Goal: Information Seeking & Learning: Learn about a topic

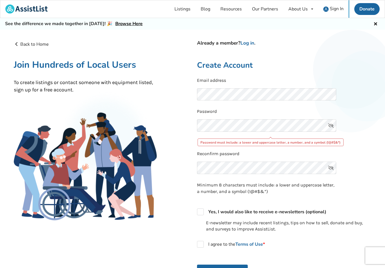
click at [332, 11] on span "Sign In" at bounding box center [337, 9] width 14 height 6
click at [331, 3] on link "Sign In" at bounding box center [333, 8] width 30 height 17
click at [247, 43] on link "Log in" at bounding box center [247, 43] width 14 height 6
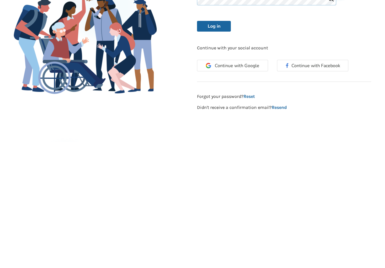
scroll to position [22, 0]
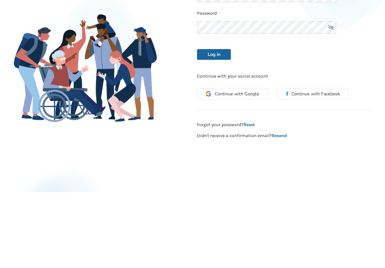
click at [220, 159] on div "Continue with Google Continue with Facebook" at bounding box center [283, 172] width 183 height 26
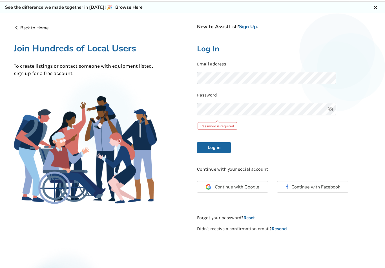
scroll to position [0, 0]
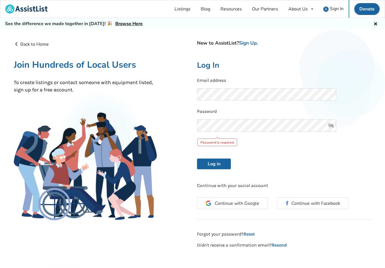
click at [187, 9] on link "Listings" at bounding box center [182, 8] width 26 height 17
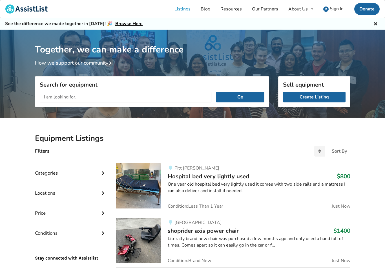
click at [47, 176] on div "Categories" at bounding box center [71, 169] width 72 height 20
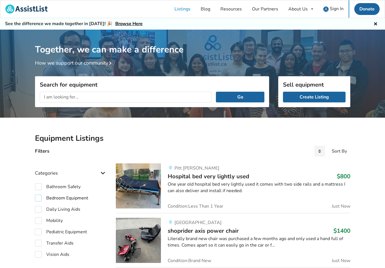
click at [35, 196] on label "Bedroom Equipment" at bounding box center [61, 197] width 53 height 7
checkbox input "true"
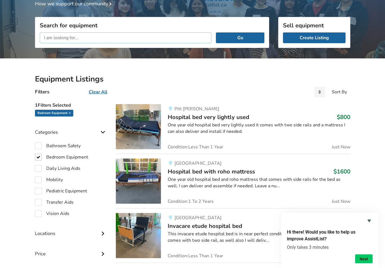
click at [57, 36] on input "text" at bounding box center [126, 38] width 172 height 11
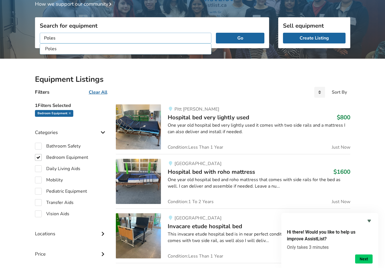
type input "Poles"
click at [48, 47] on li "Poles" at bounding box center [125, 48] width 169 height 9
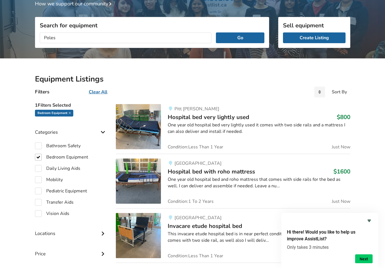
click at [237, 33] on button "Go" at bounding box center [240, 38] width 48 height 11
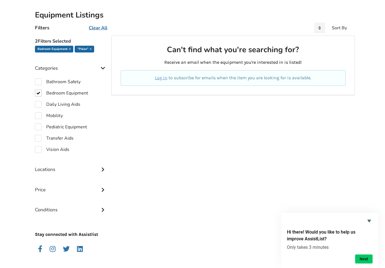
scroll to position [130, 0]
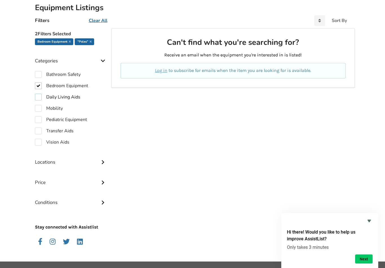
click at [41, 97] on label "Daily Living Aids" at bounding box center [57, 97] width 45 height 7
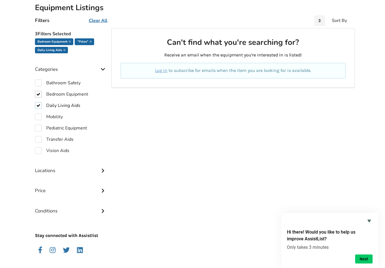
checkbox input "true"
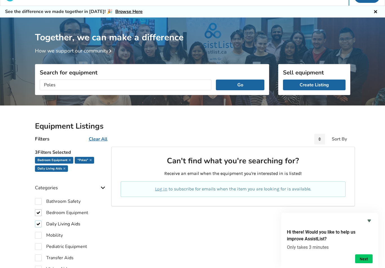
scroll to position [11, 0]
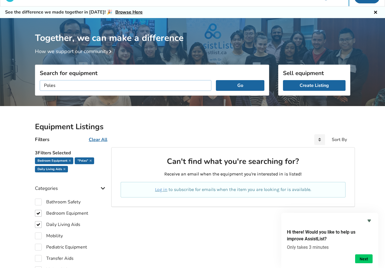
click at [80, 84] on input "Poles" at bounding box center [126, 85] width 172 height 11
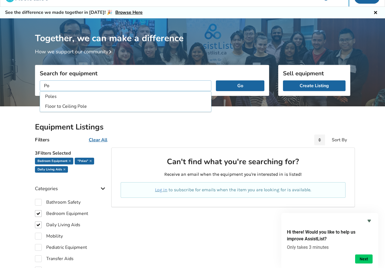
type input "P"
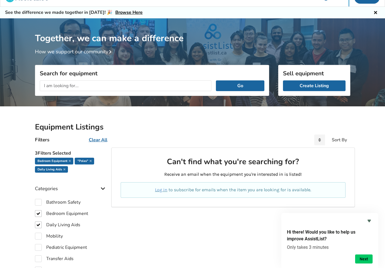
click at [18, 55] on div "Together, we can make a difference How we support our community" at bounding box center [192, 64] width 385 height 92
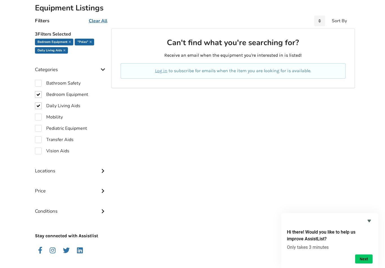
scroll to position [139, 0]
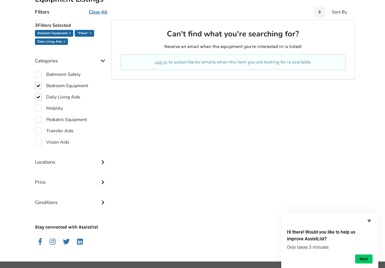
click at [372, 224] on icon "Hide survey" at bounding box center [369, 220] width 7 height 7
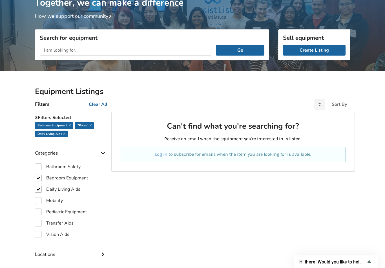
scroll to position [45, 0]
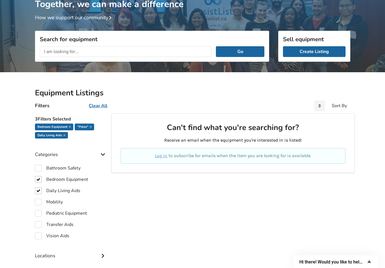
click at [230, 53] on button "Go" at bounding box center [240, 51] width 48 height 11
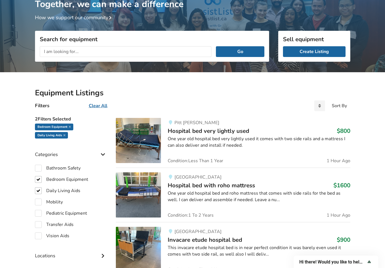
click at [68, 203] on div "Mobility" at bounding box center [71, 201] width 72 height 7
click at [39, 202] on label "Mobility" at bounding box center [49, 201] width 28 height 7
checkbox input "true"
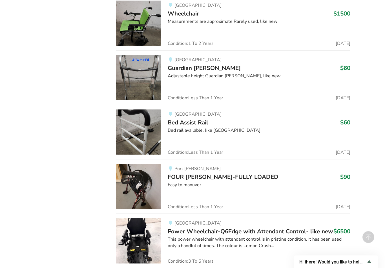
scroll to position [1971, 0]
click at [139, 127] on img at bounding box center [138, 131] width 45 height 45
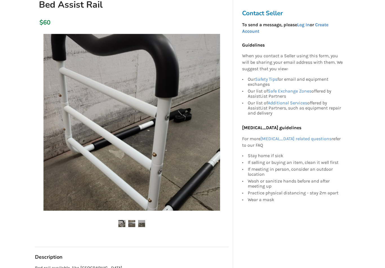
scroll to position [77, 0]
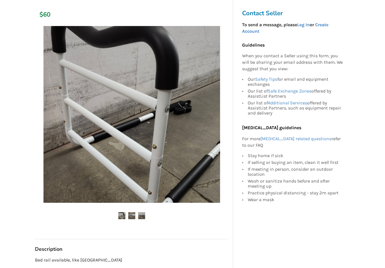
click at [132, 217] on img at bounding box center [131, 215] width 7 height 7
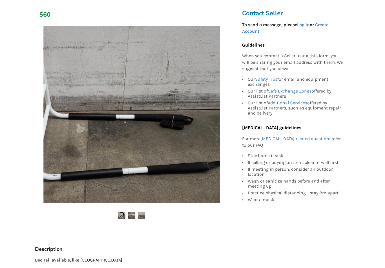
click at [140, 215] on img at bounding box center [141, 215] width 7 height 7
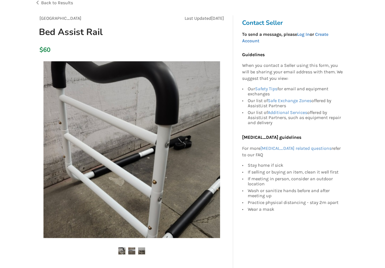
scroll to position [0, 0]
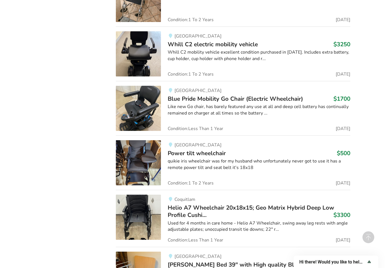
scroll to position [3044, 0]
click at [146, 56] on img at bounding box center [138, 53] width 45 height 45
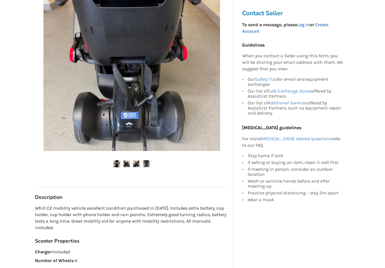
scroll to position [117, 0]
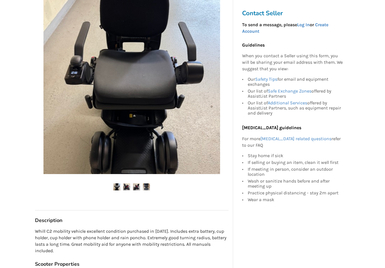
click at [118, 184] on img at bounding box center [116, 186] width 7 height 7
click at [130, 187] on img at bounding box center [126, 186] width 7 height 7
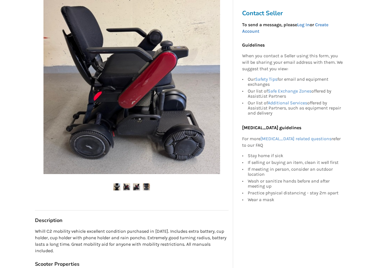
click at [133, 187] on img at bounding box center [136, 186] width 7 height 7
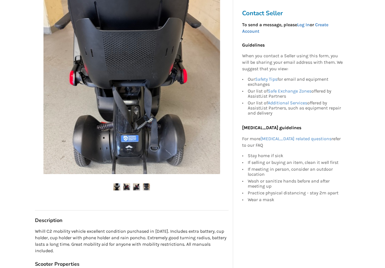
click at [145, 190] on img at bounding box center [146, 186] width 7 height 7
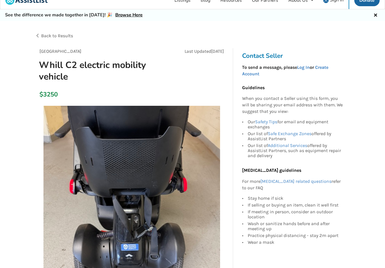
scroll to position [0, 0]
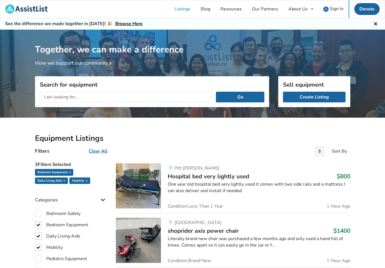
click at [50, 96] on input "text" at bounding box center [126, 97] width 172 height 11
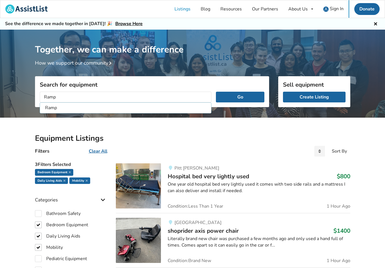
type input "Ramp"
click at [54, 108] on li "Ramp" at bounding box center [125, 107] width 169 height 9
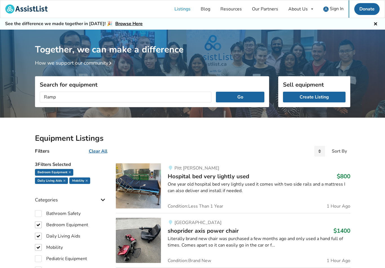
click at [231, 98] on button "Go" at bounding box center [240, 97] width 48 height 11
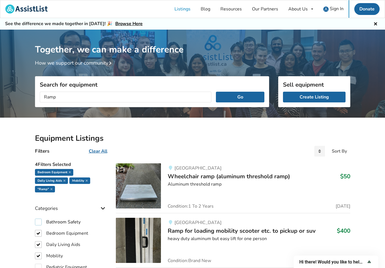
click at [36, 222] on label "Bathroom Safety" at bounding box center [58, 221] width 46 height 7
click at [92, 148] on u "Clear All" at bounding box center [98, 151] width 19 height 6
checkbox input "false"
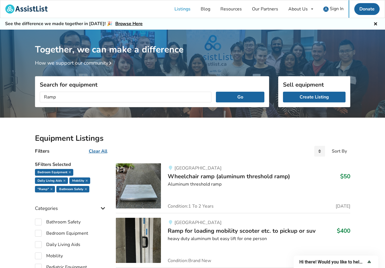
checkbox input "false"
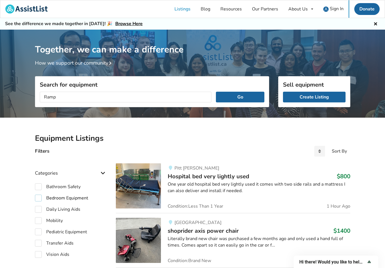
click at [37, 196] on label "Bedroom Equipment" at bounding box center [61, 197] width 53 height 7
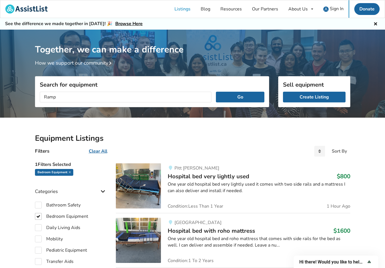
click at [93, 153] on u "Clear All" at bounding box center [98, 151] width 19 height 6
checkbox input "false"
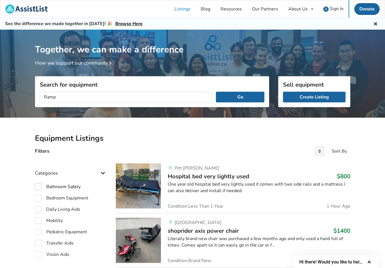
click at [35, 186] on label "Bathroom Safety" at bounding box center [58, 186] width 46 height 7
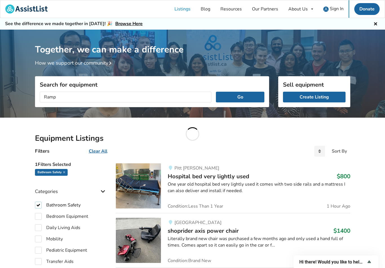
checkbox input "true"
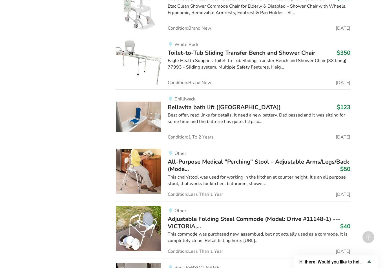
scroll to position [3748, 0]
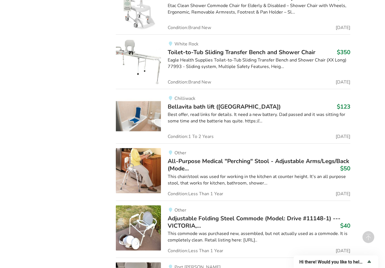
click at [135, 108] on img at bounding box center [138, 116] width 45 height 45
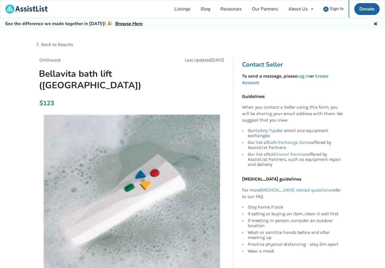
click at [331, 8] on span "Sign In" at bounding box center [337, 9] width 14 height 6
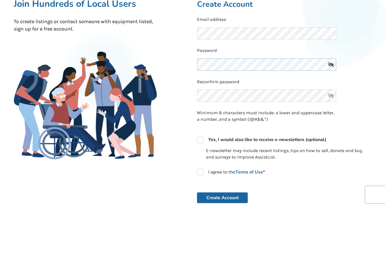
scroll to position [61, 0]
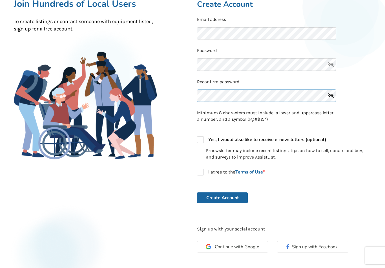
click at [214, 94] on div "Reconfirm password" at bounding box center [284, 92] width 174 height 26
